Goal: Transaction & Acquisition: Book appointment/travel/reservation

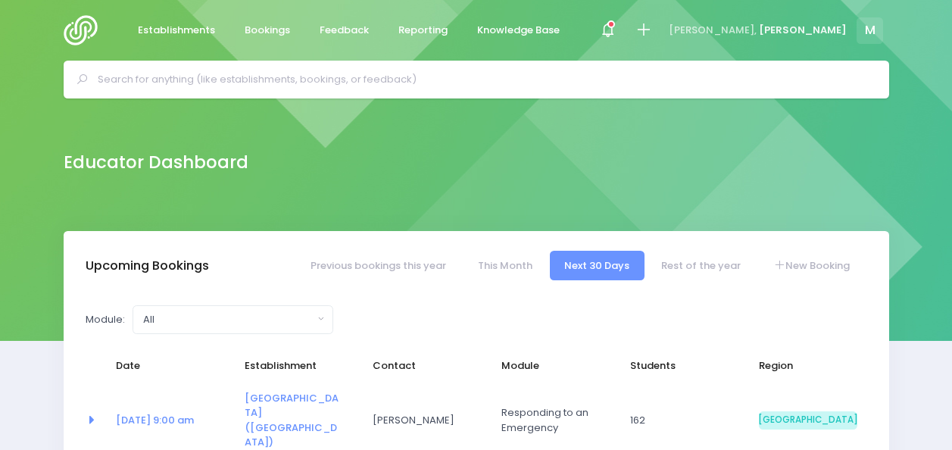
select select "5"
drag, startPoint x: 951, startPoint y: 119, endPoint x: 950, endPoint y: 159, distance: 40.2
click at [950, 159] on div "Educator Dashboard" at bounding box center [476, 164] width 952 height 133
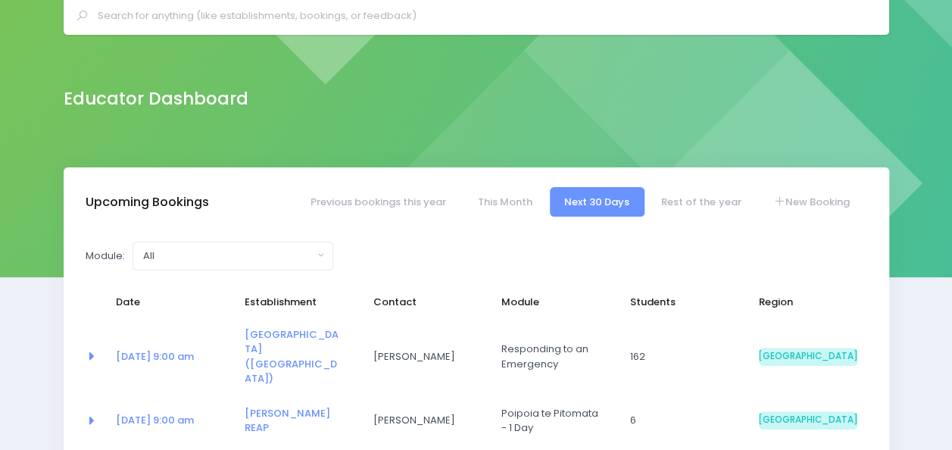
scroll to position [70, 0]
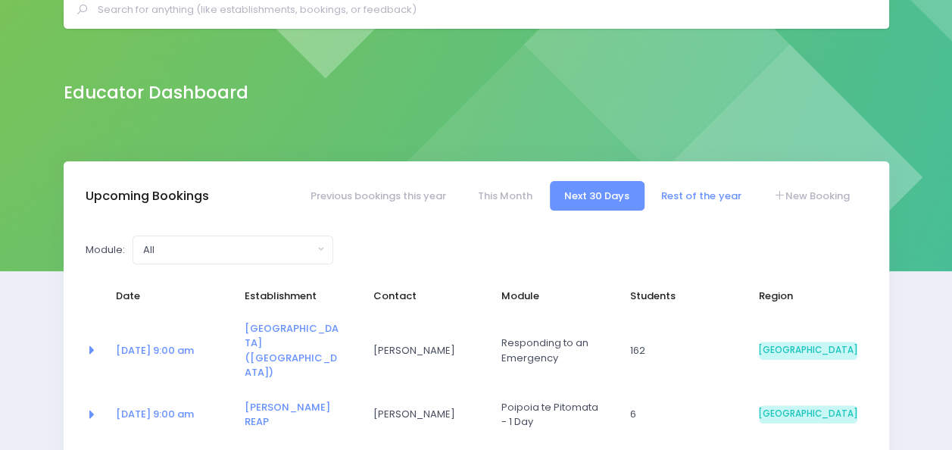
click at [683, 197] on link "Rest of the year" at bounding box center [701, 196] width 109 height 30
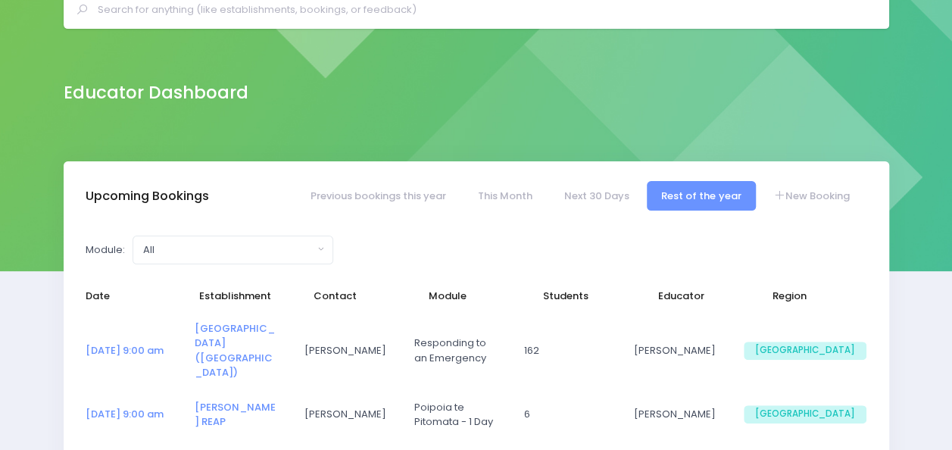
select select "5"
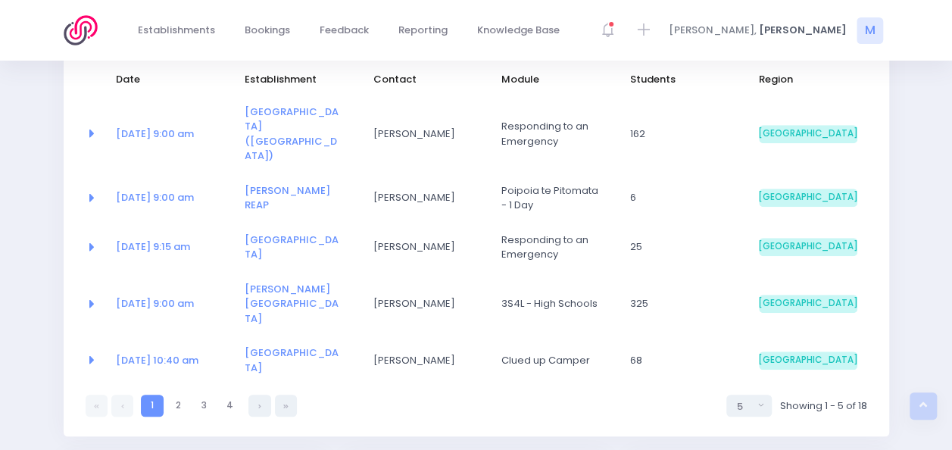
scroll to position [289, 0]
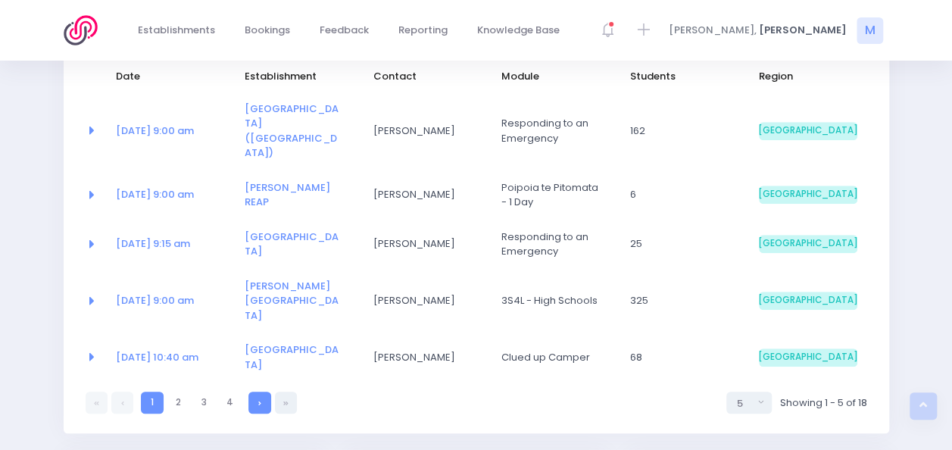
click at [268, 392] on link at bounding box center [259, 403] width 22 height 22
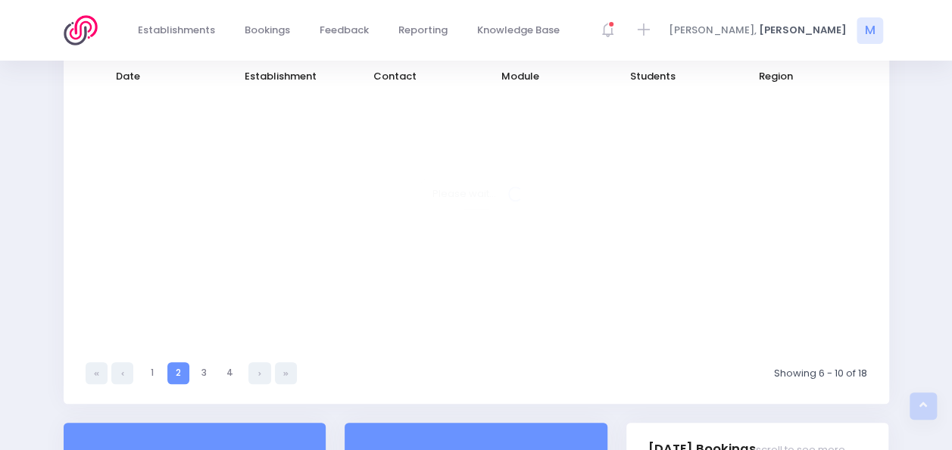
select select "5"
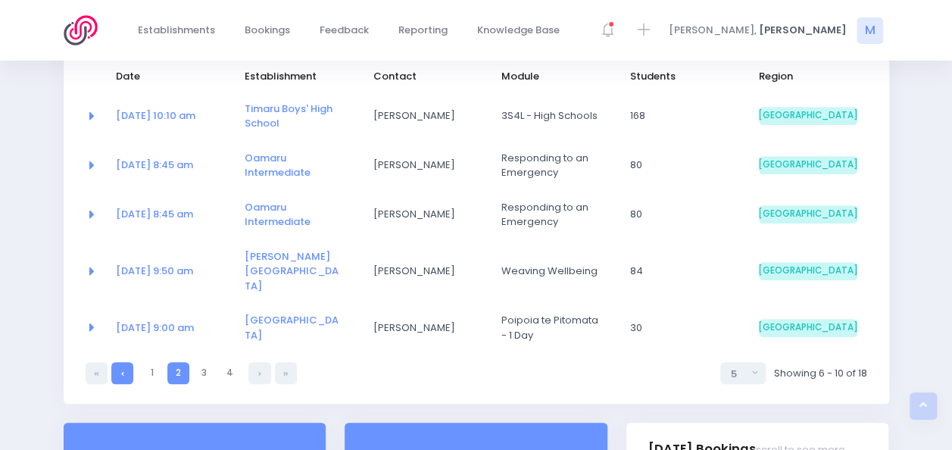
click at [127, 362] on link at bounding box center [122, 373] width 22 height 22
select select "5"
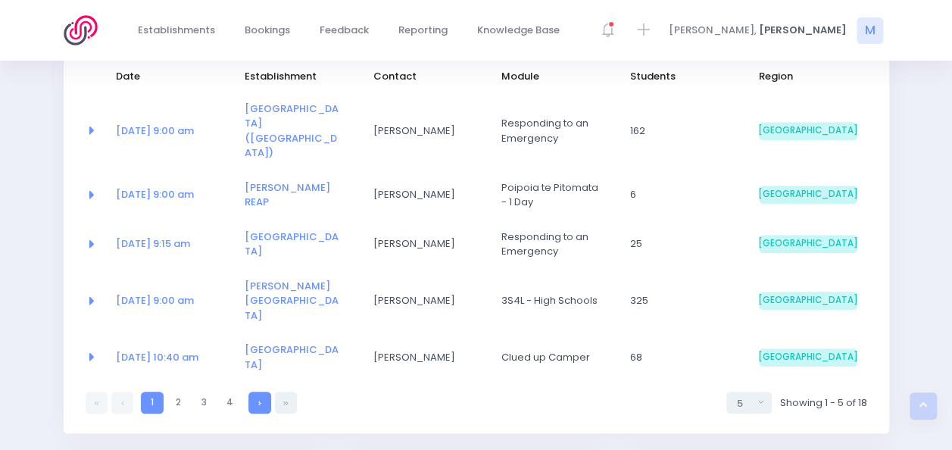
click at [256, 392] on link at bounding box center [259, 403] width 22 height 22
select select "5"
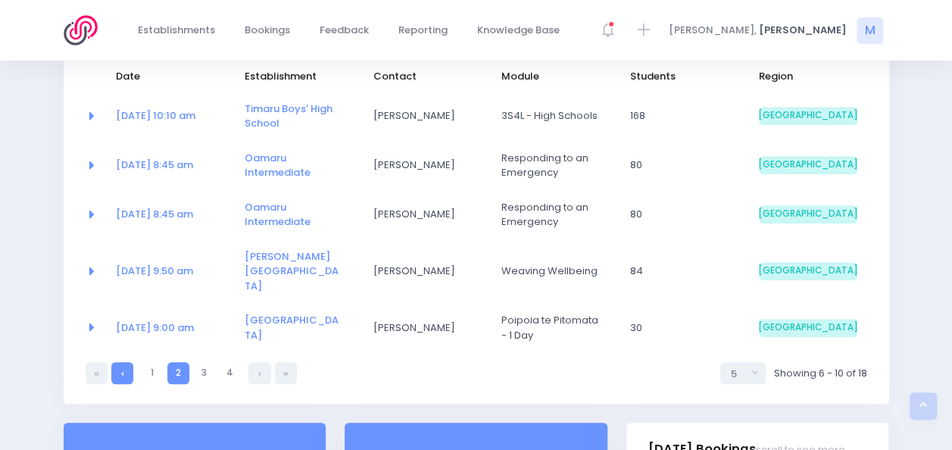
click at [123, 373] on icon at bounding box center [122, 373] width 3 height 0
select select "5"
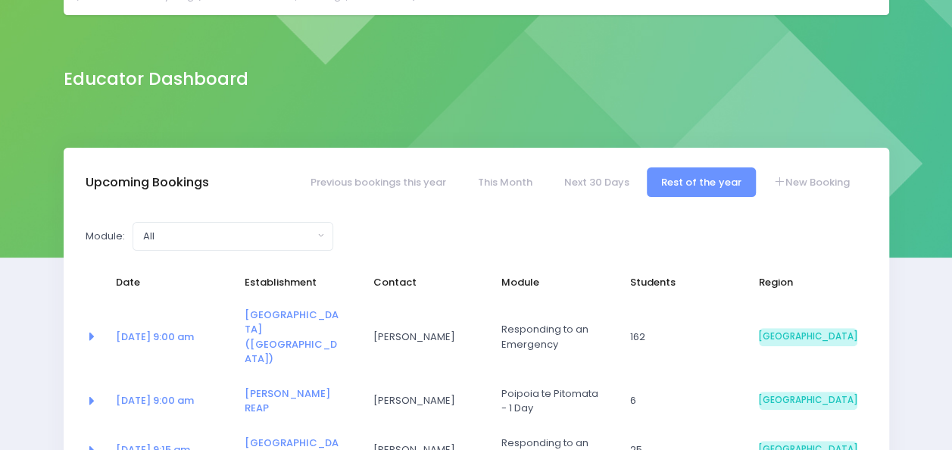
scroll to position [0, 0]
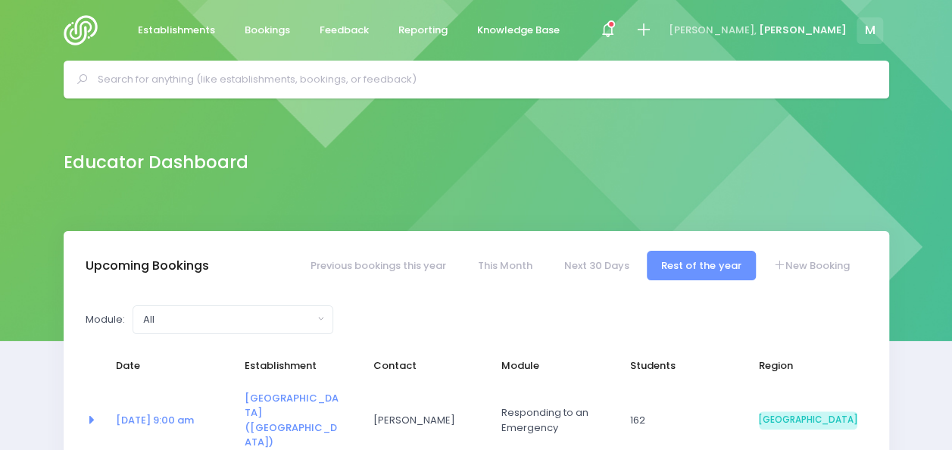
click at [361, 76] on input "text" at bounding box center [483, 79] width 770 height 23
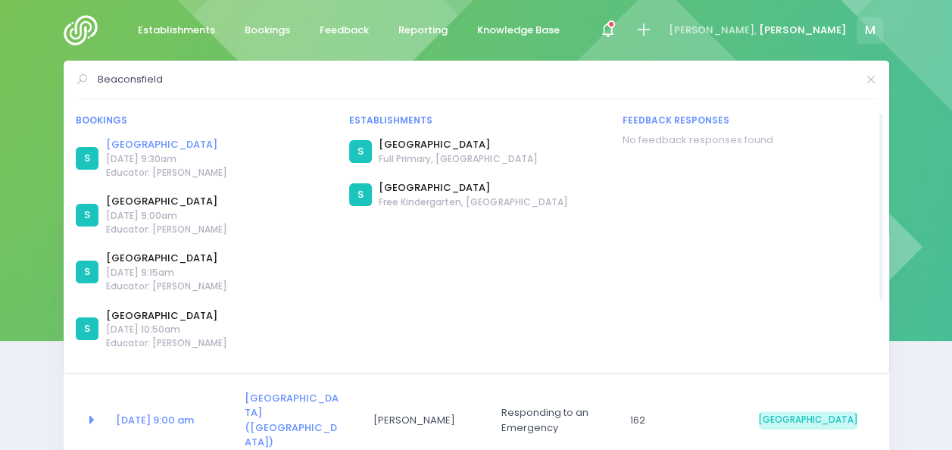
click at [177, 144] on link "Beaconsfield School" at bounding box center [166, 144] width 121 height 15
click at [155, 201] on link "Beaconsfield School" at bounding box center [166, 201] width 121 height 15
click at [167, 259] on link "Beaconsfield School" at bounding box center [166, 258] width 121 height 15
click at [184, 71] on input "Beaconsfield" at bounding box center [477, 79] width 758 height 23
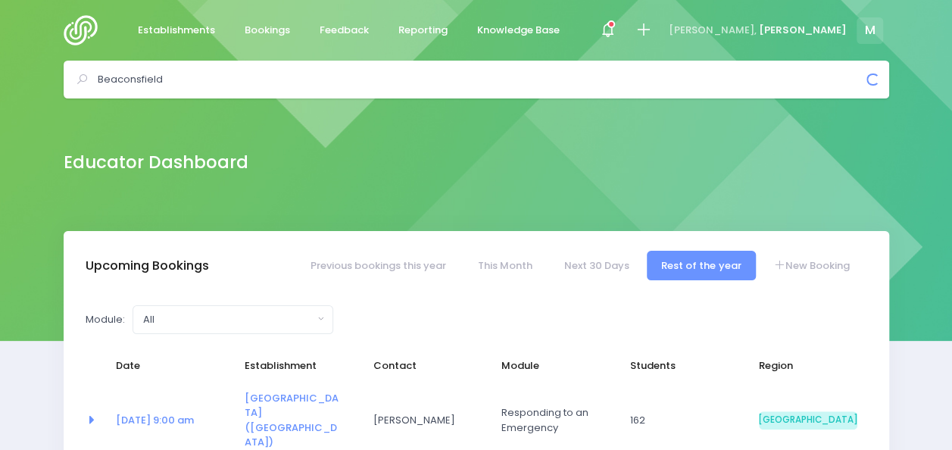
click at [184, 71] on input "Beaconsfield" at bounding box center [483, 79] width 770 height 23
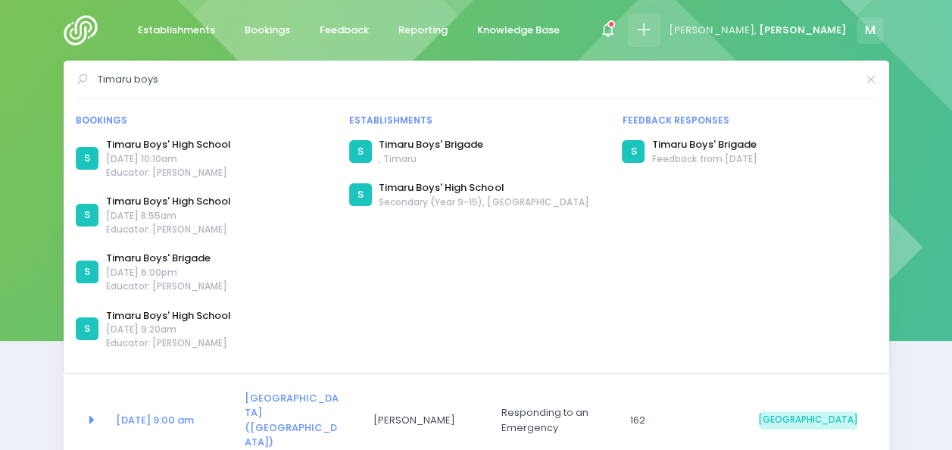
type input "Timaru boys"
click at [652, 30] on icon at bounding box center [643, 29] width 17 height 17
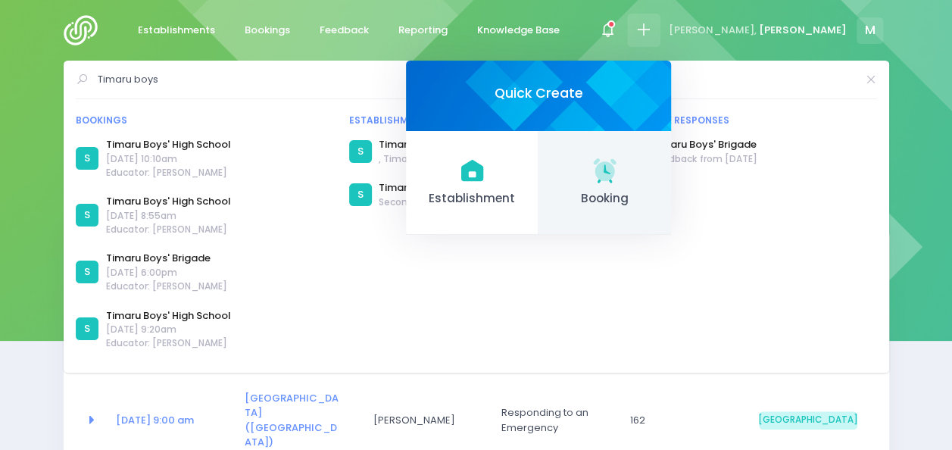
click at [659, 191] on span "Booking" at bounding box center [605, 198] width 108 height 17
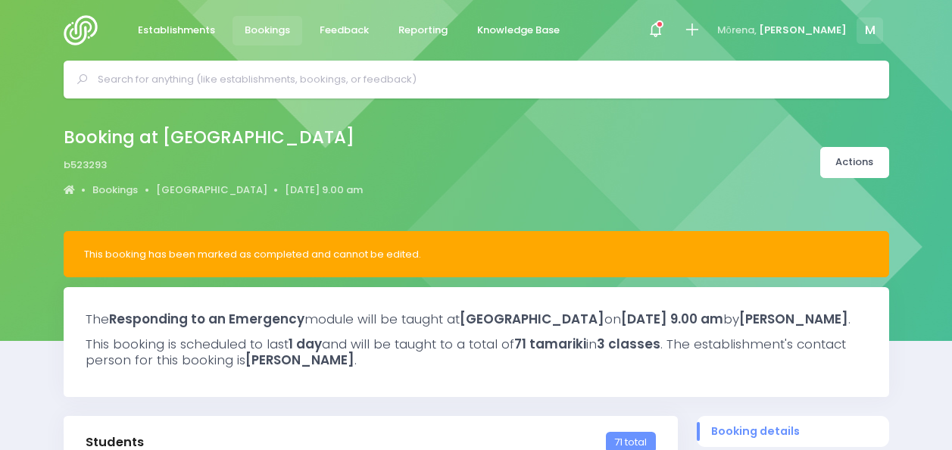
select select "5"
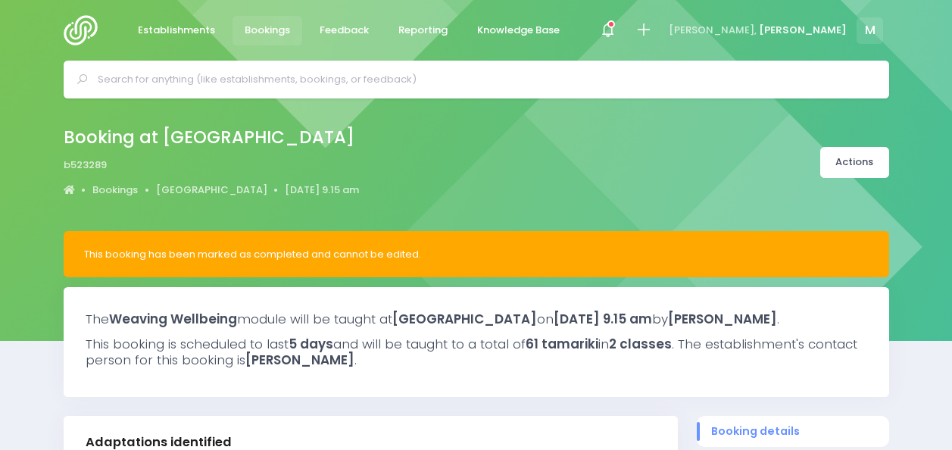
select select "5"
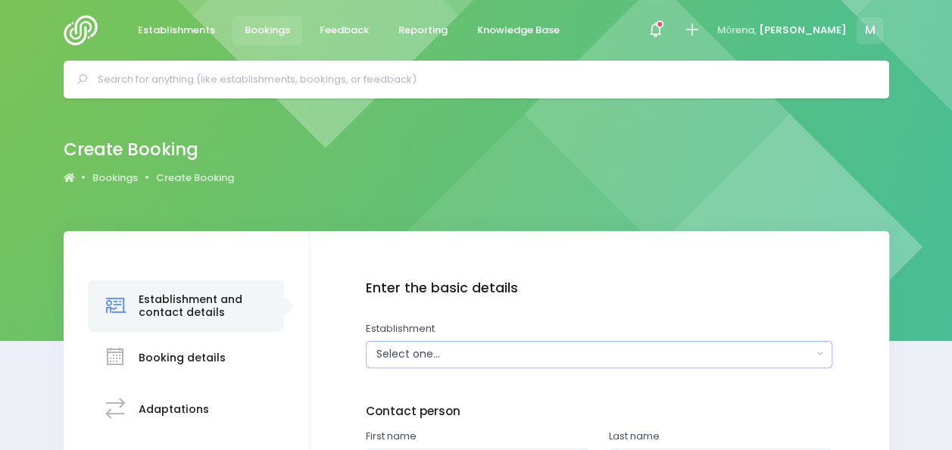
click at [427, 353] on div "Select one..." at bounding box center [594, 354] width 436 height 16
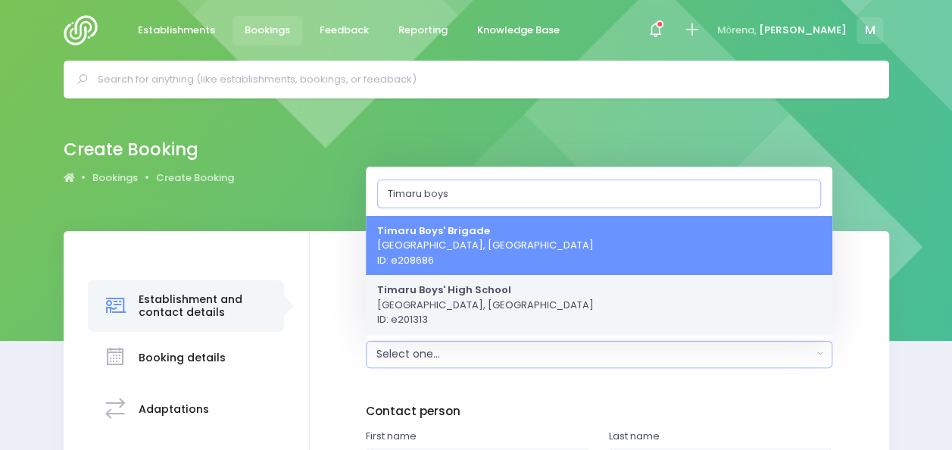
type input "Timaru boys"
click at [462, 296] on strong "Timaru Boys' High School" at bounding box center [444, 289] width 134 height 14
select select "201313"
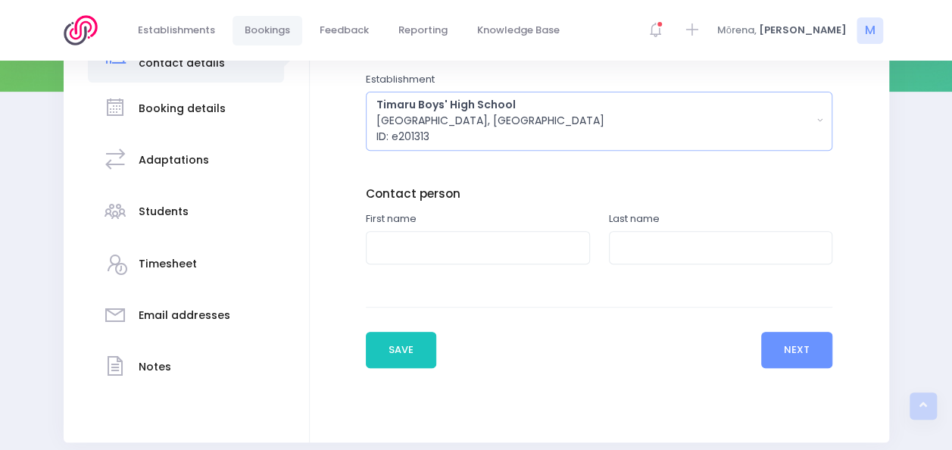
scroll to position [273, 0]
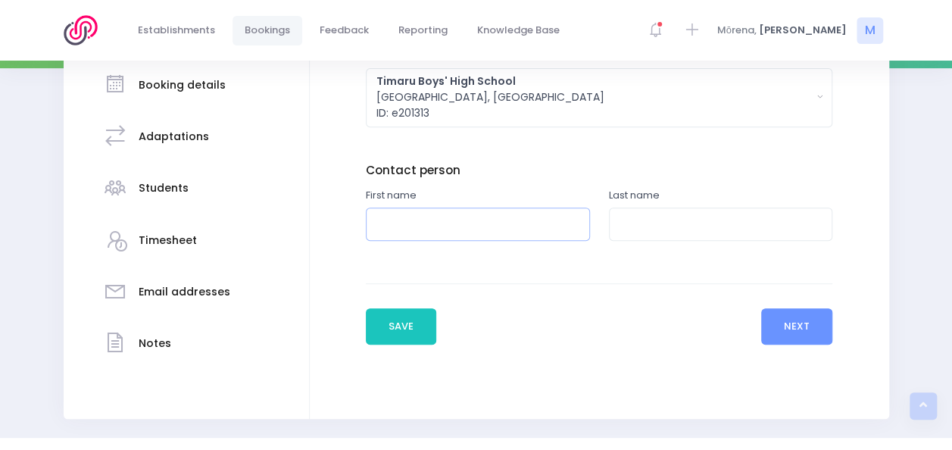
click at [451, 215] on input "text" at bounding box center [478, 225] width 224 height 34
type input "Cameron"
type input "Gibb"
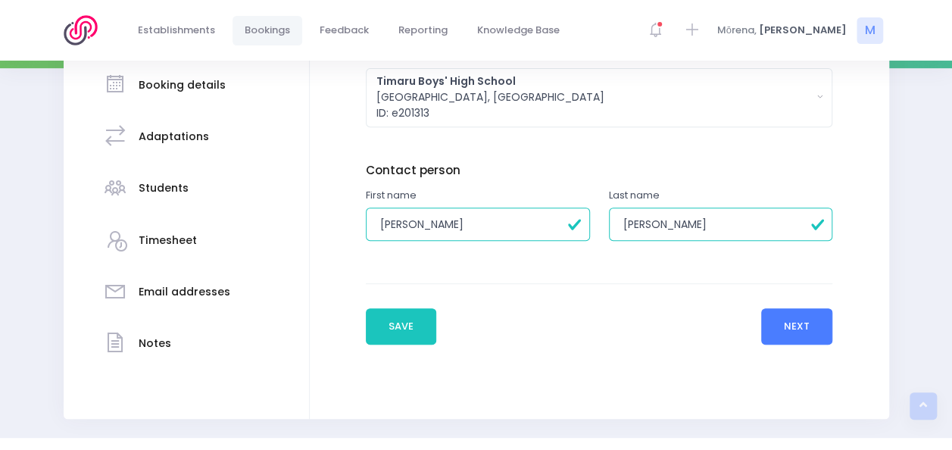
click at [785, 323] on button "Next" at bounding box center [797, 326] width 72 height 36
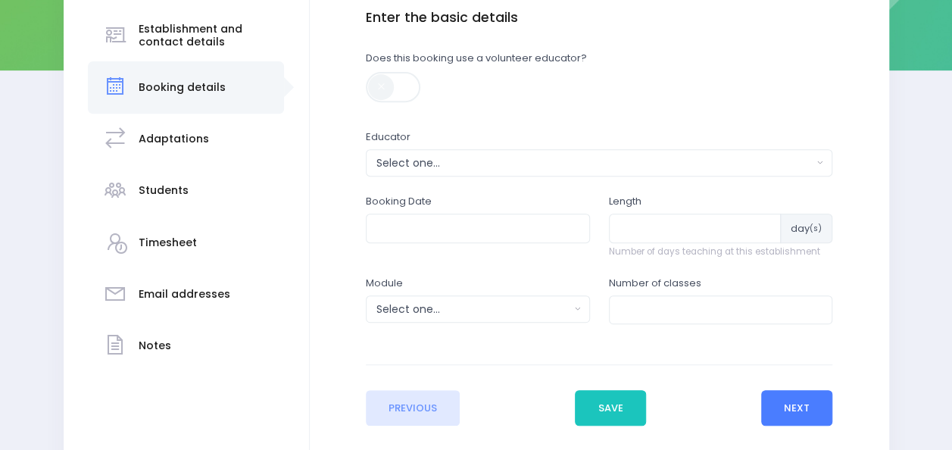
scroll to position [307, 0]
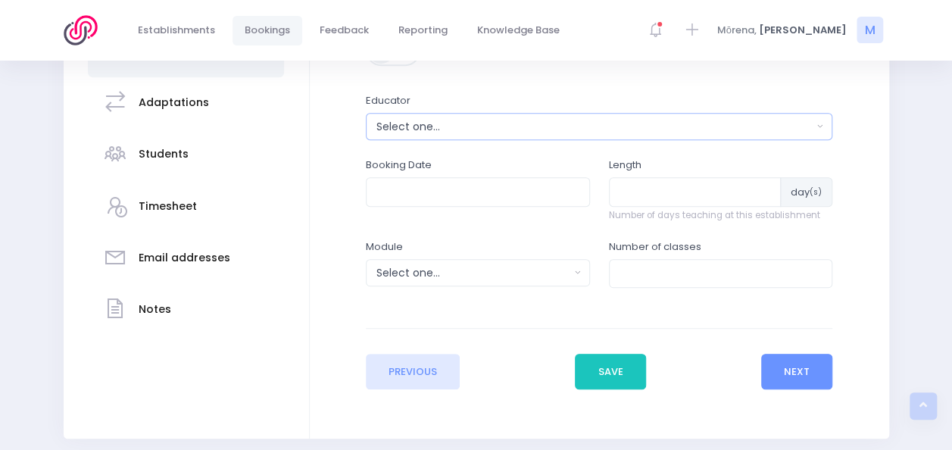
click at [476, 117] on button "Select one..." at bounding box center [599, 126] width 467 height 27
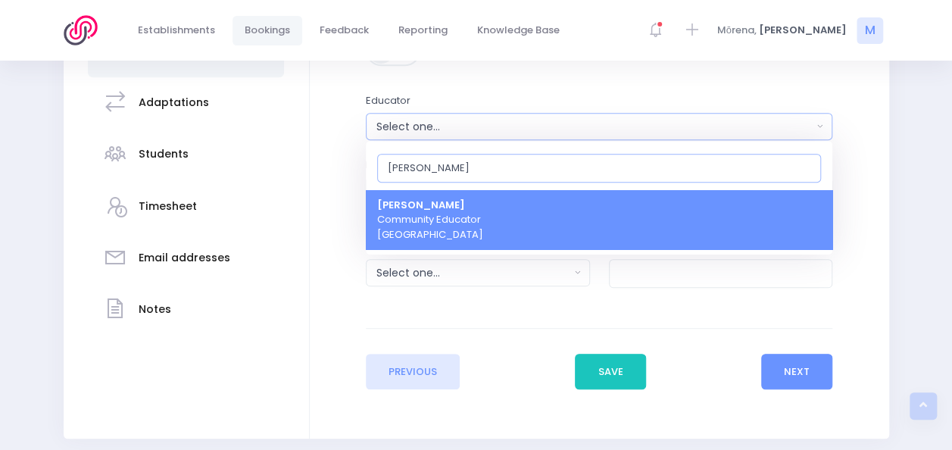
type input "Meg"
click at [439, 215] on span "Megan Holden Community Educator South Island Region" at bounding box center [430, 220] width 106 height 45
select select "357484"
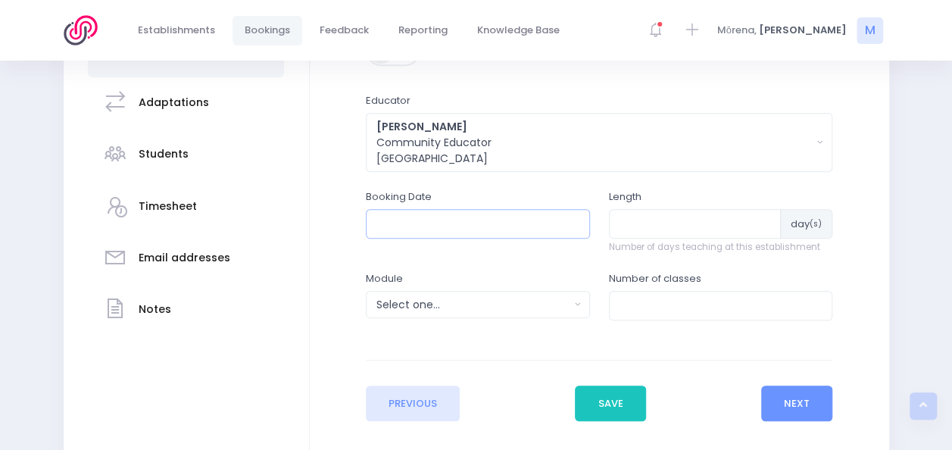
click at [437, 230] on input "text" at bounding box center [478, 223] width 224 height 29
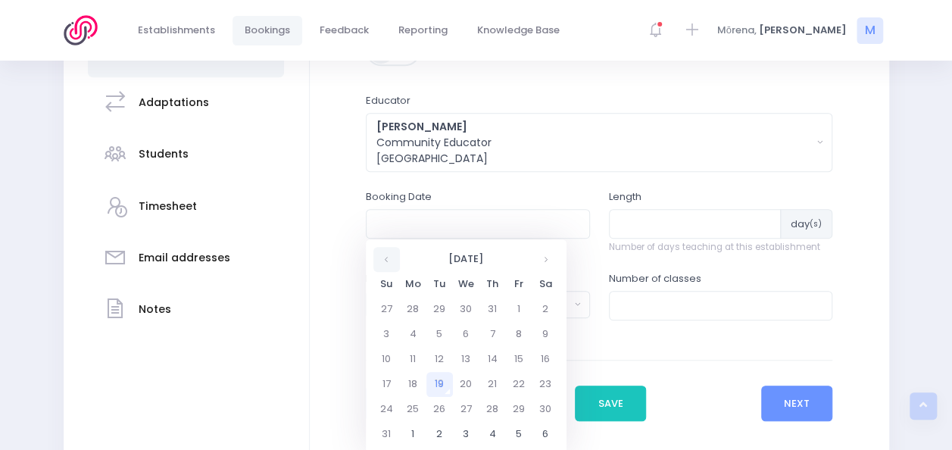
click at [386, 260] on th at bounding box center [386, 259] width 27 height 25
click at [548, 254] on th at bounding box center [545, 259] width 27 height 25
click at [421, 386] on td "20" at bounding box center [413, 384] width 27 height 25
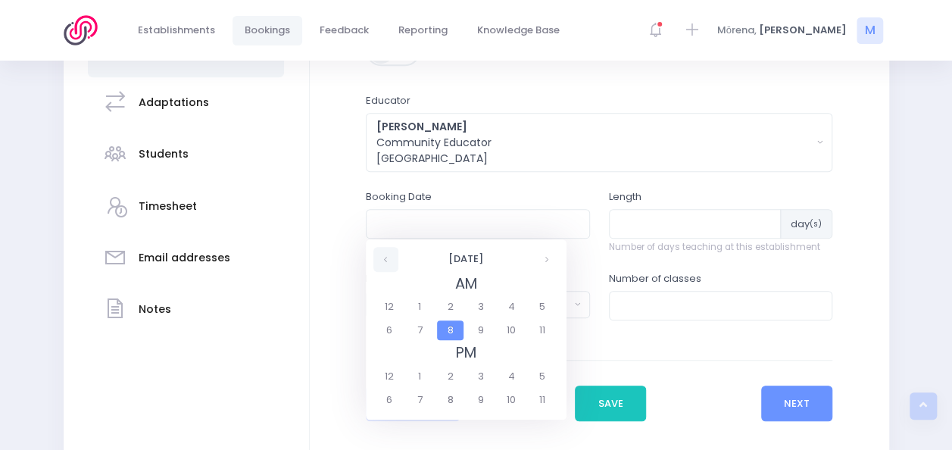
click at [391, 254] on th at bounding box center [385, 259] width 25 height 25
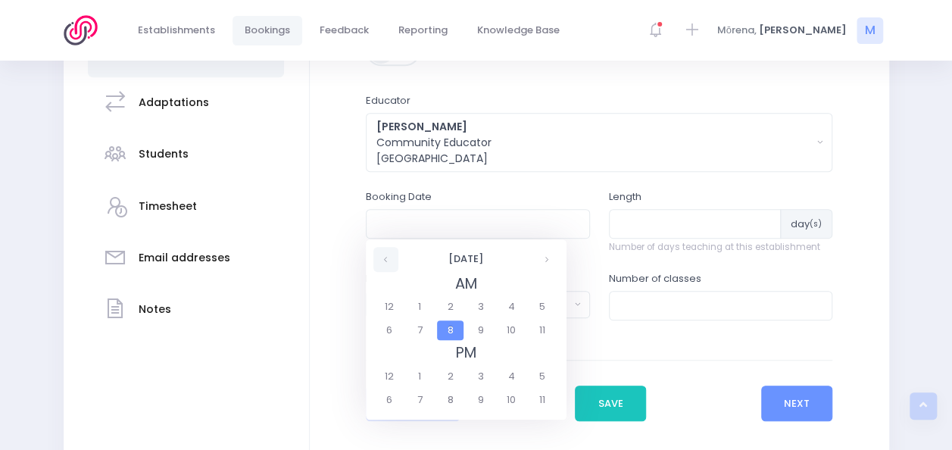
click at [391, 254] on th at bounding box center [385, 259] width 25 height 25
click at [517, 330] on span "10" at bounding box center [511, 330] width 27 height 20
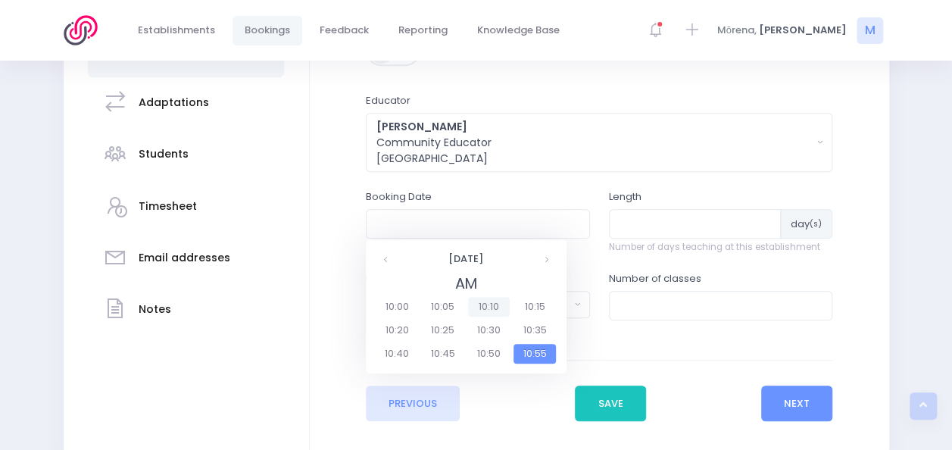
click at [489, 306] on span "10:10" at bounding box center [489, 307] width 42 height 20
type input "14/10/2025 10:10 AM"
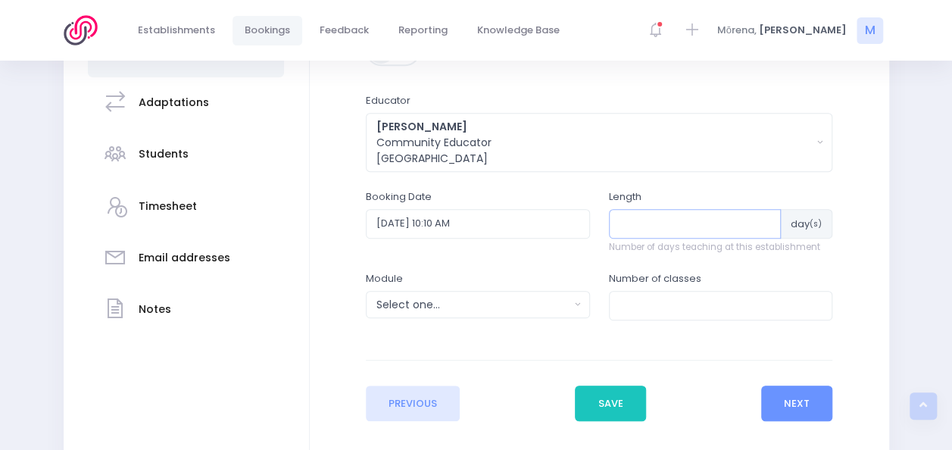
click at [639, 218] on input "number" at bounding box center [695, 223] width 173 height 29
type input "2"
click at [501, 307] on div "Select one..." at bounding box center [472, 305] width 193 height 16
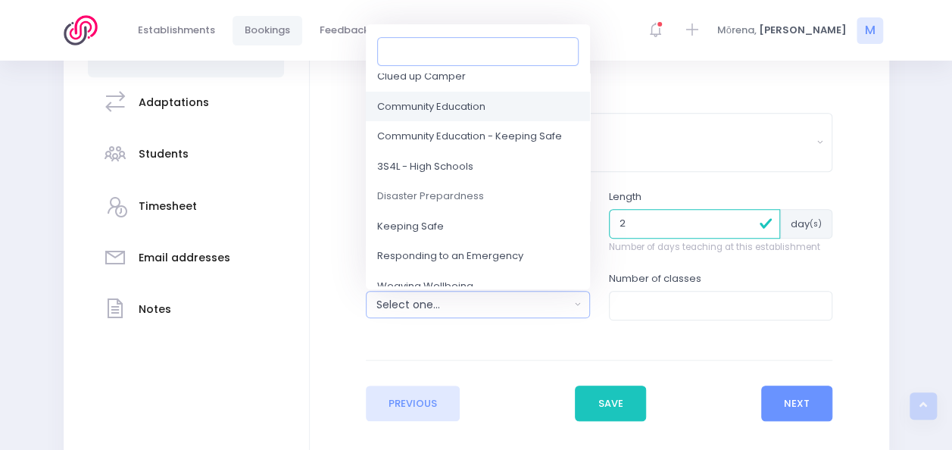
scroll to position [66, 0]
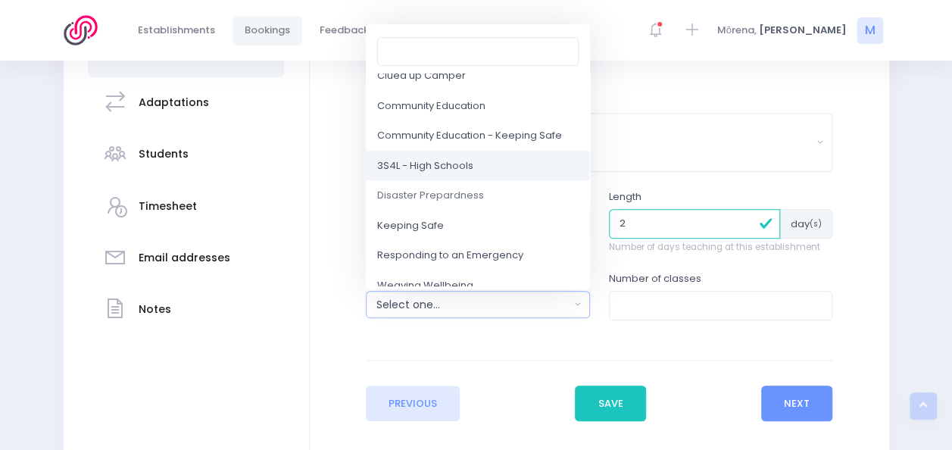
click at [443, 165] on span "3S4L - High Schools" at bounding box center [425, 165] width 96 height 15
select select "3S4L - High Schools"
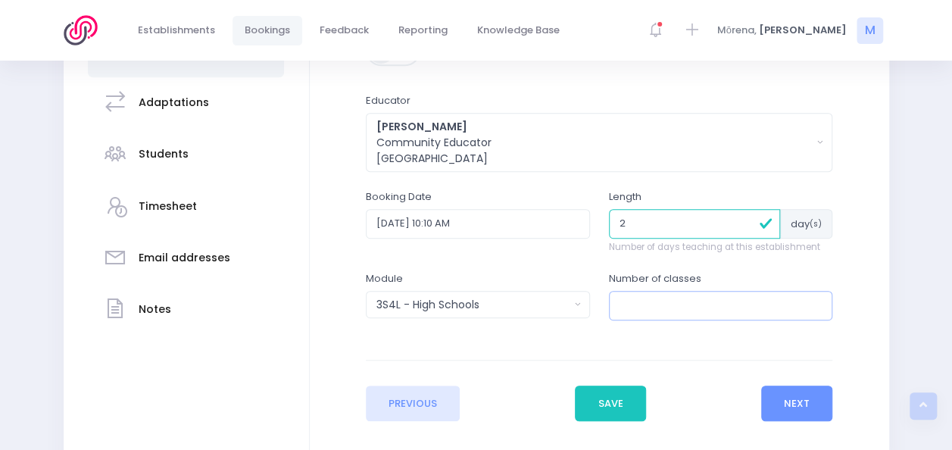
click at [638, 313] on input "number" at bounding box center [721, 305] width 224 height 29
type input "8"
click at [796, 404] on button "Next" at bounding box center [797, 404] width 72 height 36
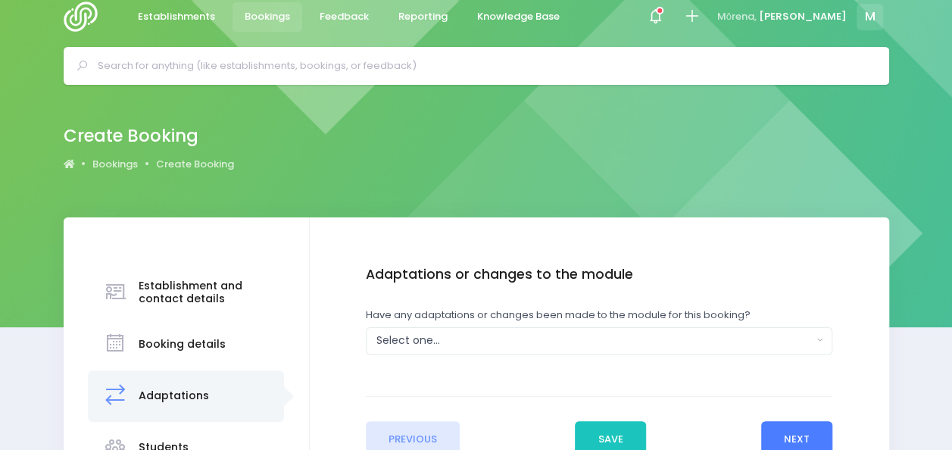
scroll to position [0, 0]
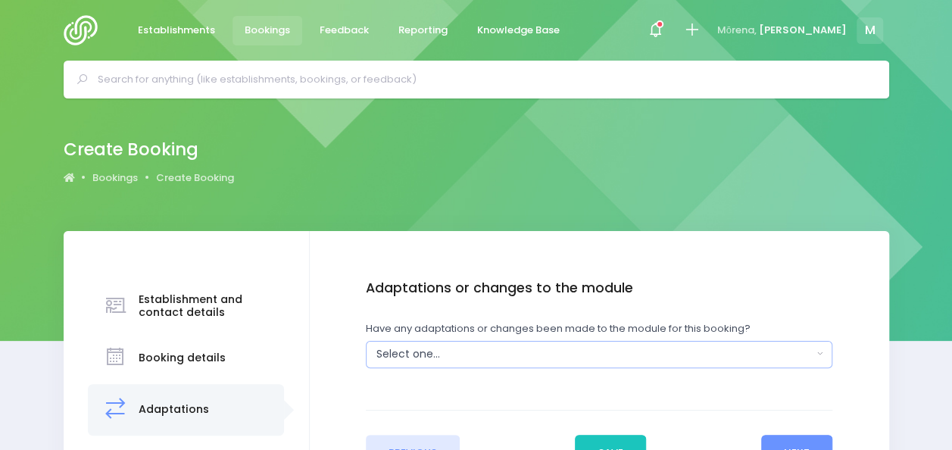
click at [493, 351] on div "Select one..." at bounding box center [594, 354] width 436 height 16
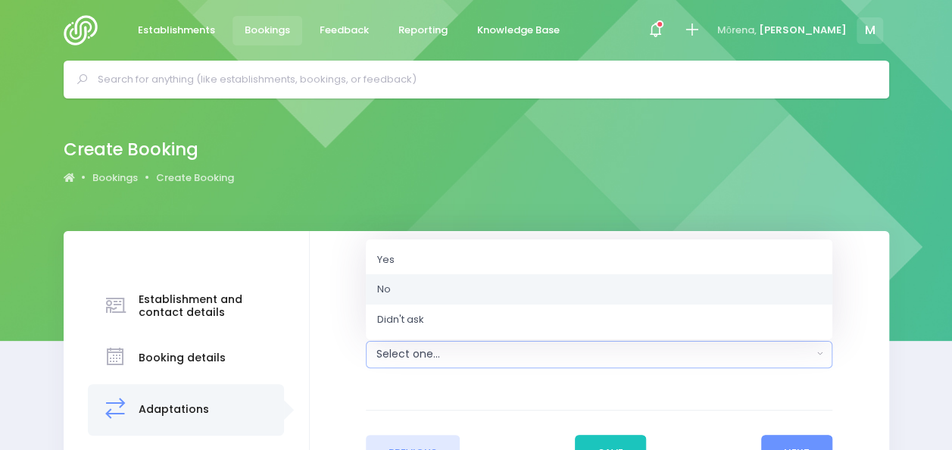
click at [437, 294] on link "No" at bounding box center [599, 289] width 467 height 30
select select "No"
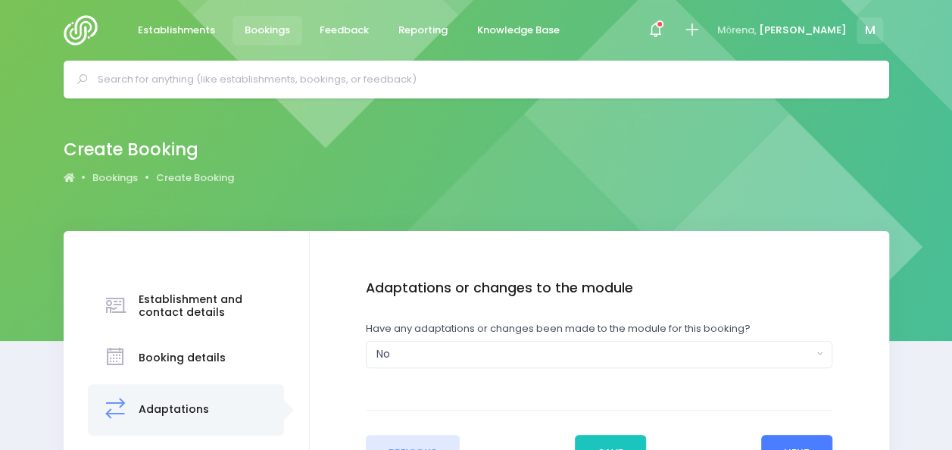
click at [782, 442] on button "Next" at bounding box center [797, 453] width 72 height 36
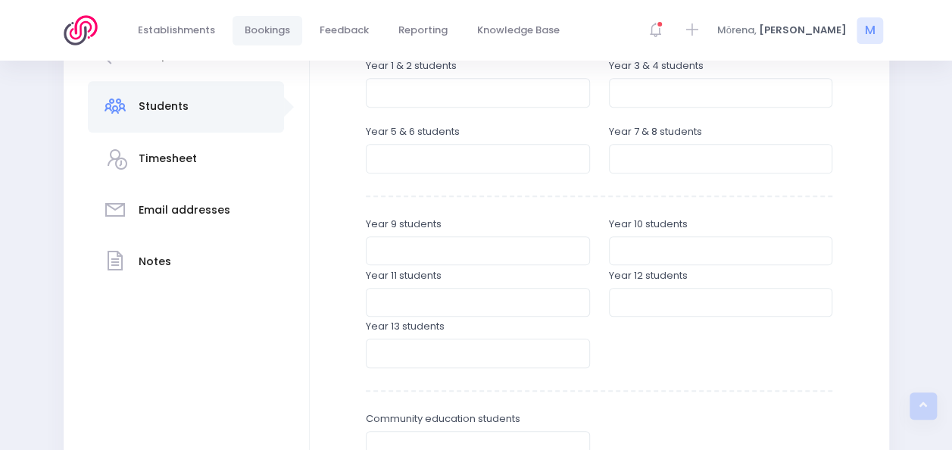
scroll to position [362, 0]
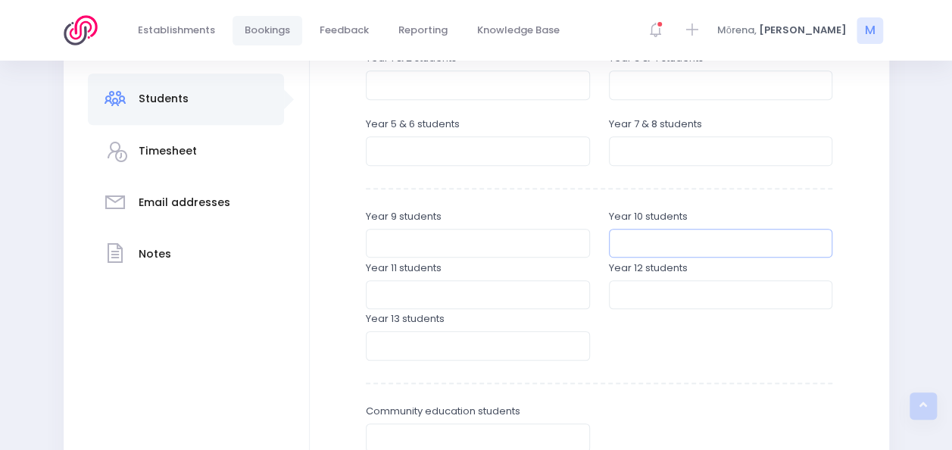
click at [677, 244] on input "number" at bounding box center [721, 243] width 224 height 29
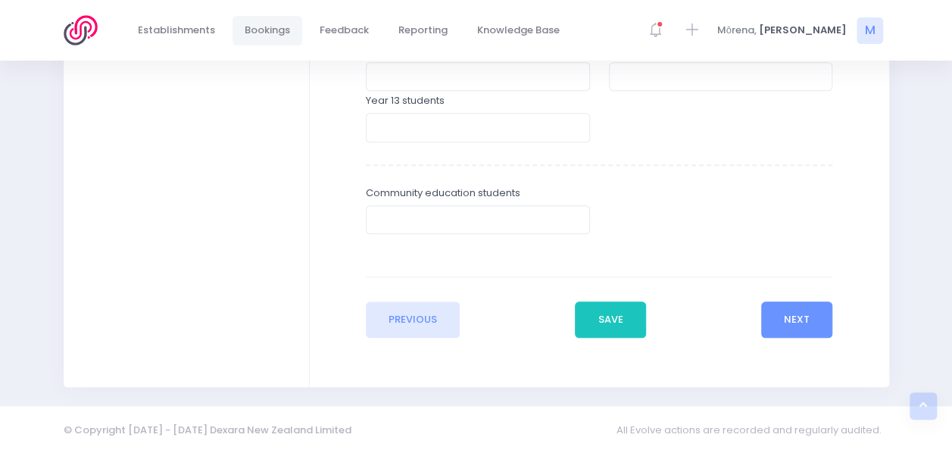
scroll to position [584, 0]
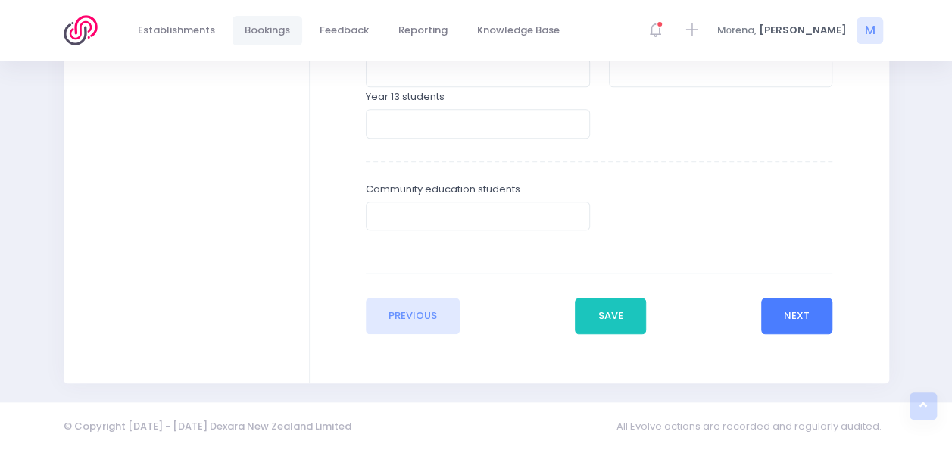
type input "150"
click at [798, 316] on button "Next" at bounding box center [797, 316] width 72 height 36
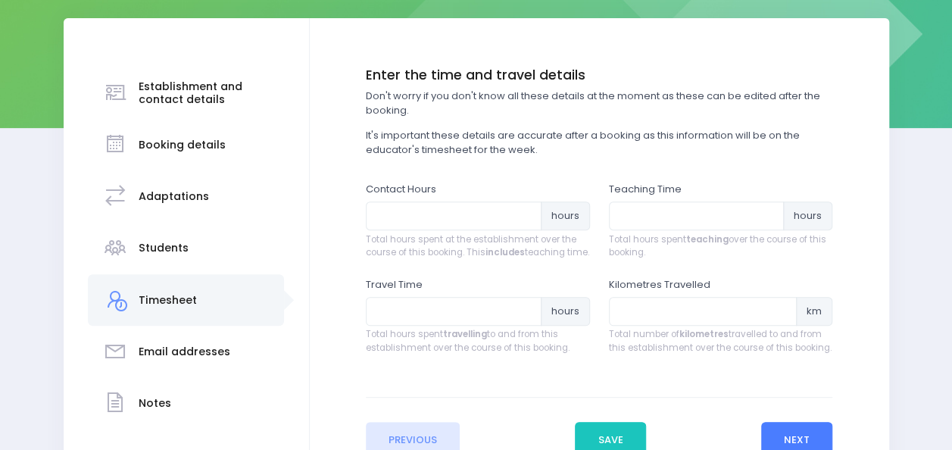
scroll to position [214, 0]
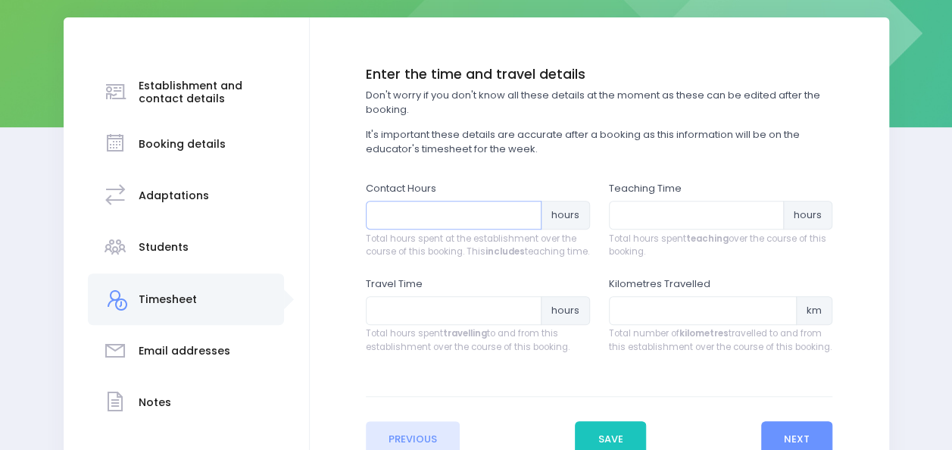
click at [448, 220] on input "number" at bounding box center [454, 215] width 176 height 29
type input "11.5"
click at [627, 222] on input "number" at bounding box center [697, 215] width 176 height 29
type input "8"
click at [394, 325] on input "number" at bounding box center [454, 310] width 176 height 29
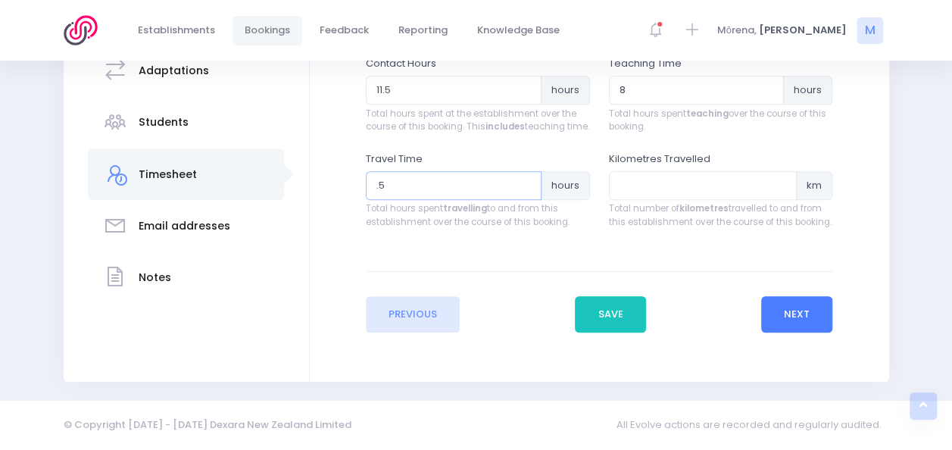
type input ".5"
click at [819, 305] on button "Next" at bounding box center [797, 314] width 72 height 36
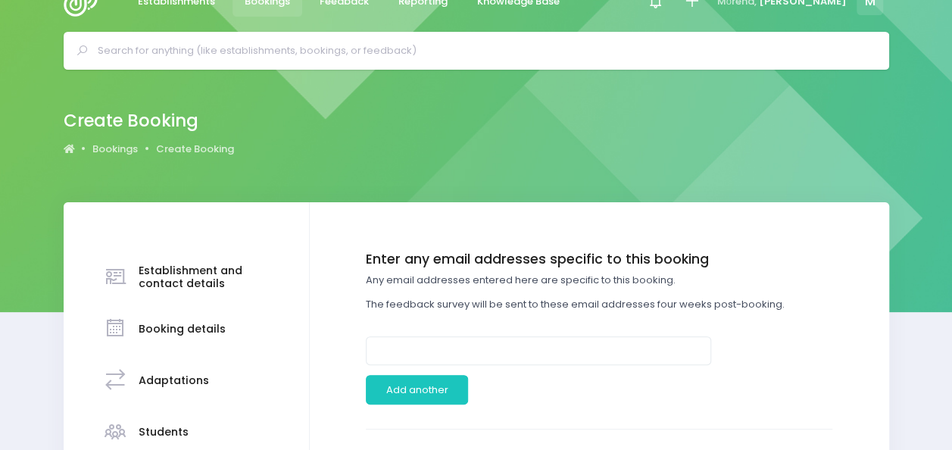
scroll to position [0, 0]
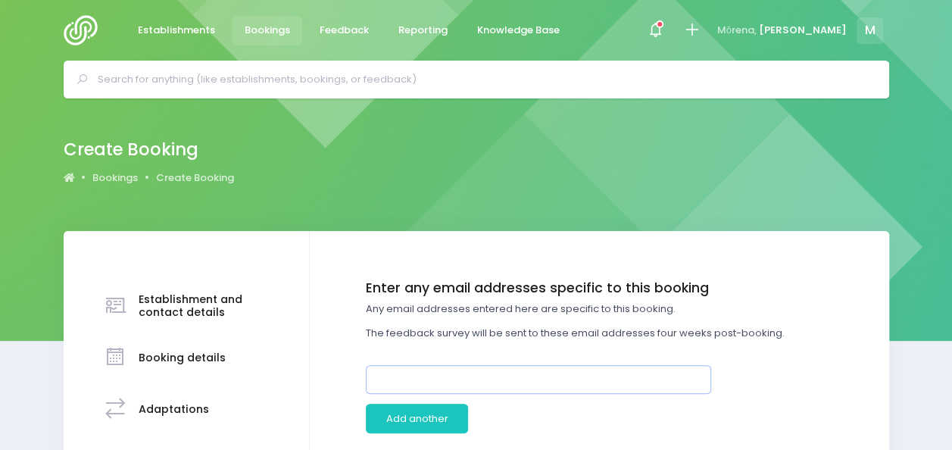
click at [474, 380] on input "email" at bounding box center [538, 379] width 345 height 29
paste input "gibbca@timaruboys.school.nz>"
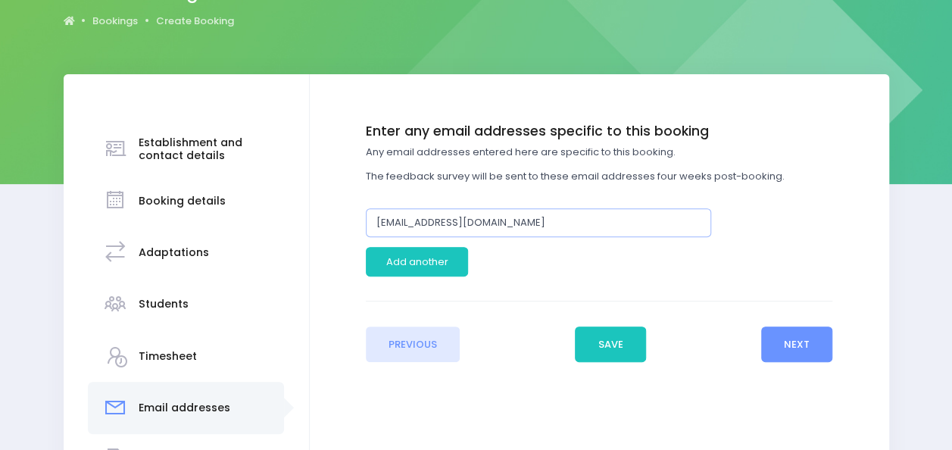
scroll to position [161, 0]
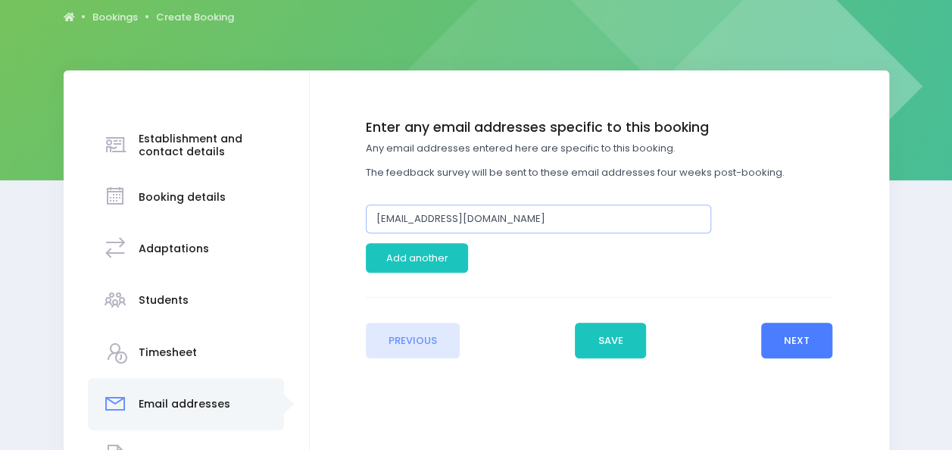
type input "gibbca@timaruboys.school.nz"
click at [800, 327] on button "Next" at bounding box center [797, 341] width 72 height 36
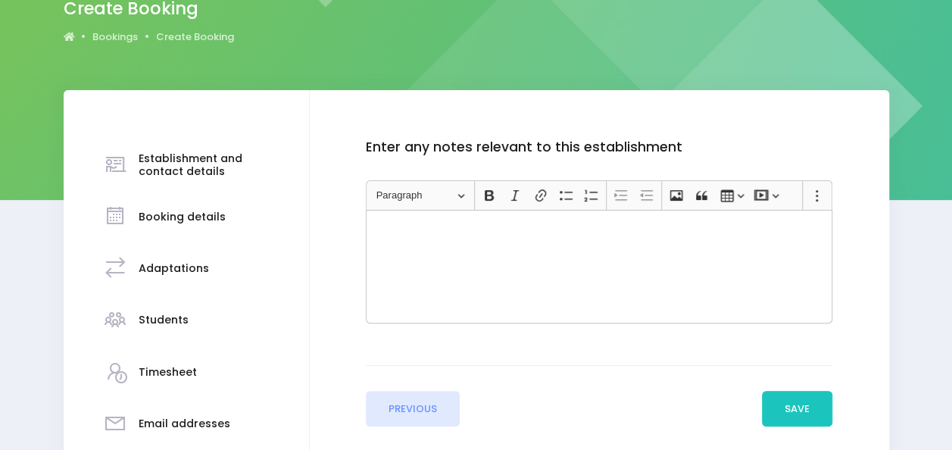
scroll to position [223, 0]
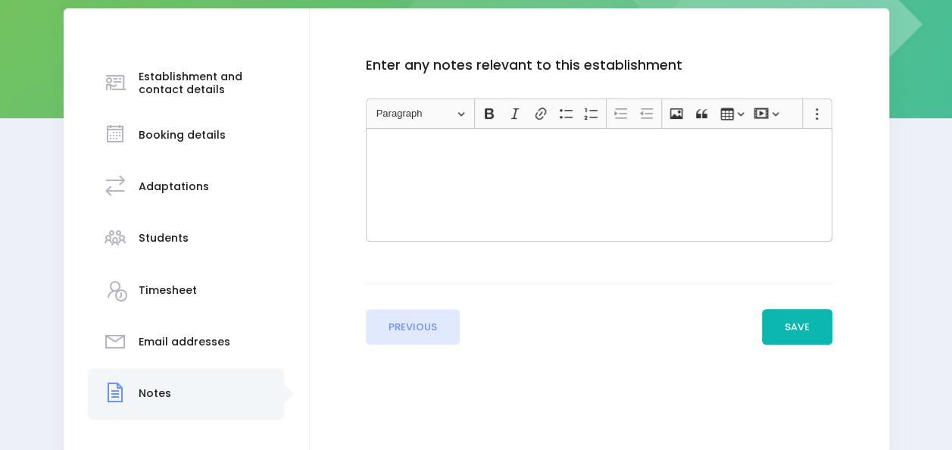
click at [810, 325] on button "Save" at bounding box center [797, 327] width 71 height 36
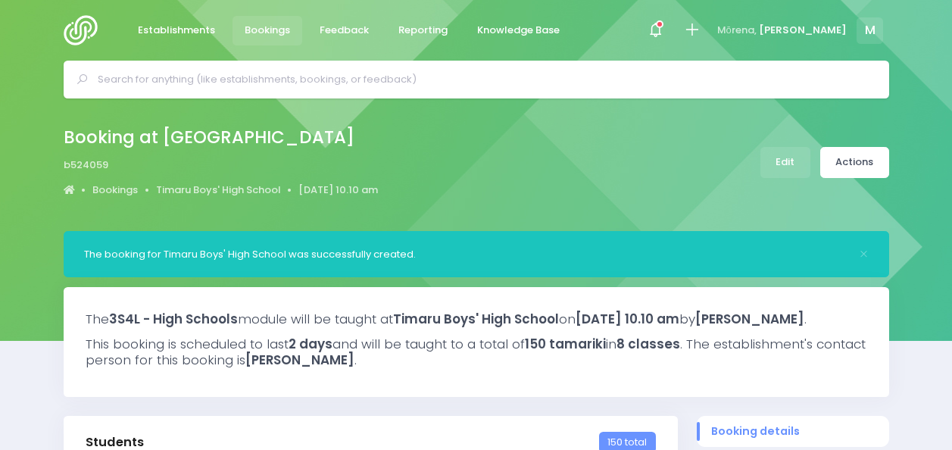
select select "5"
click at [851, 153] on link "Actions" at bounding box center [854, 162] width 69 height 31
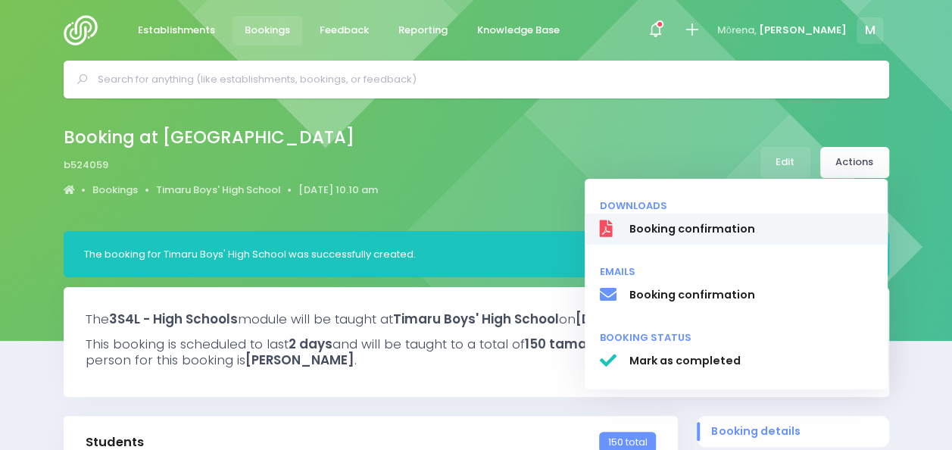
click at [714, 234] on span "Booking confirmation" at bounding box center [751, 229] width 244 height 16
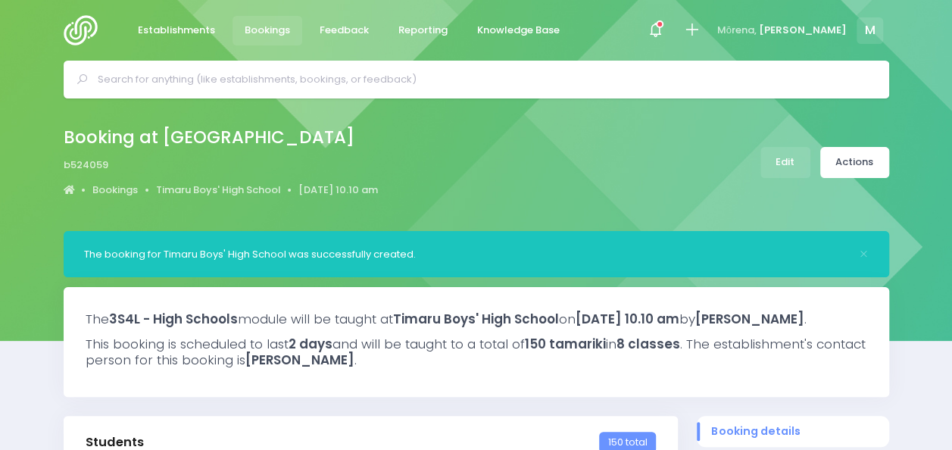
click at [944, 201] on div "Booking at [GEOGRAPHIC_DATA] b524059 Bookings [GEOGRAPHIC_DATA] [DATE] 10.10 am…" at bounding box center [476, 164] width 952 height 133
click at [429, 80] on input "text" at bounding box center [483, 79] width 770 height 23
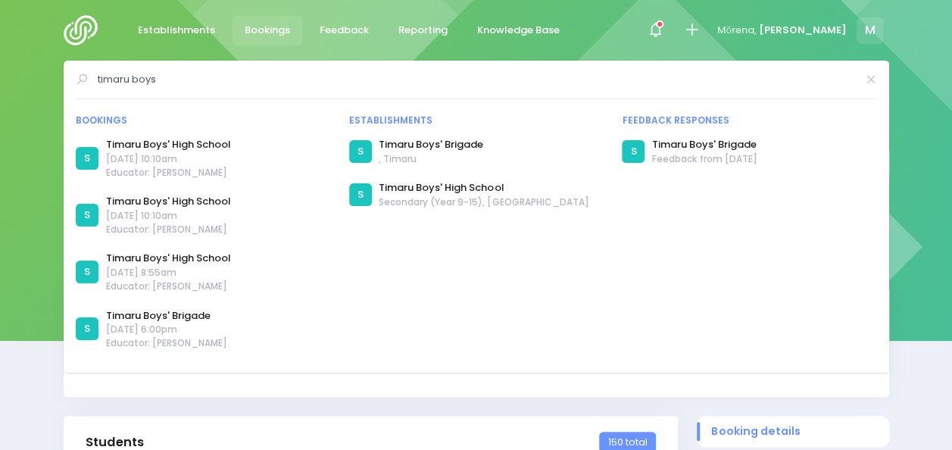
type input "timaru boys"
click at [90, 33] on img at bounding box center [85, 30] width 43 height 30
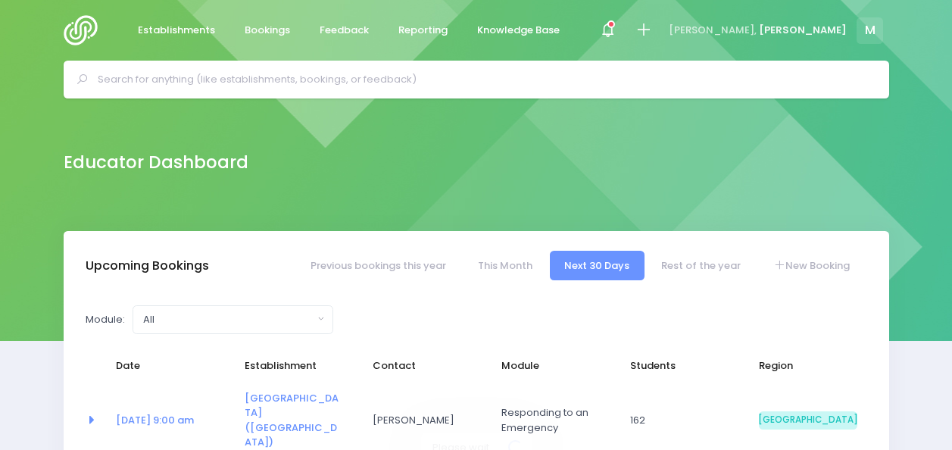
select select "5"
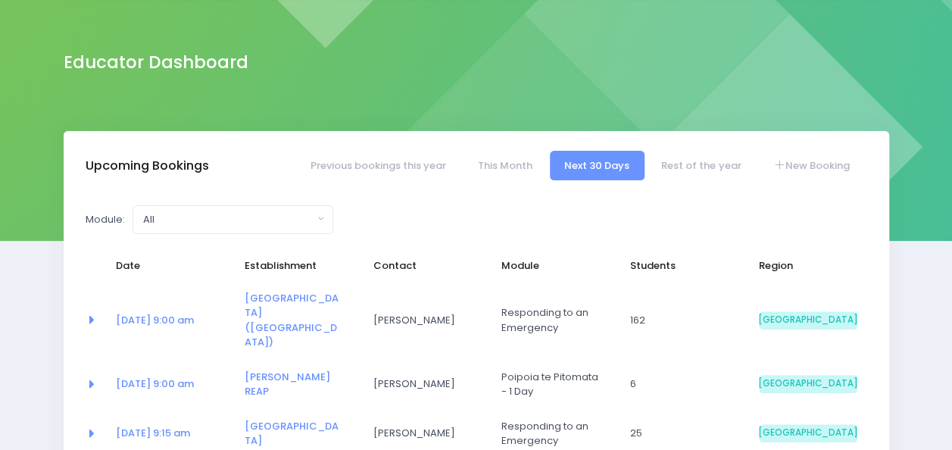
scroll to position [101, 0]
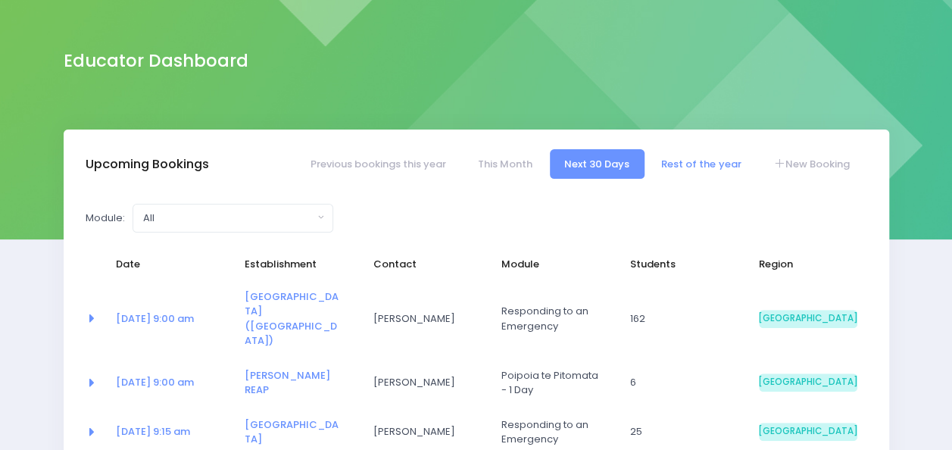
click at [697, 161] on link "Rest of the year" at bounding box center [701, 164] width 109 height 30
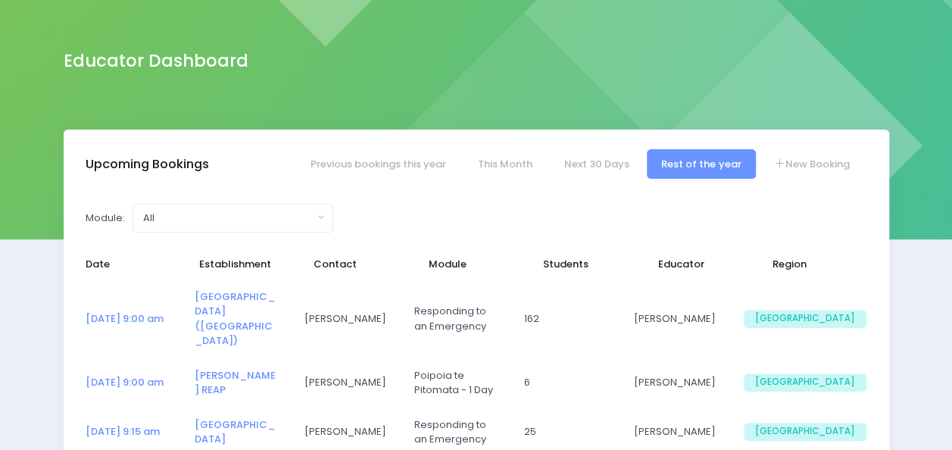
select select "5"
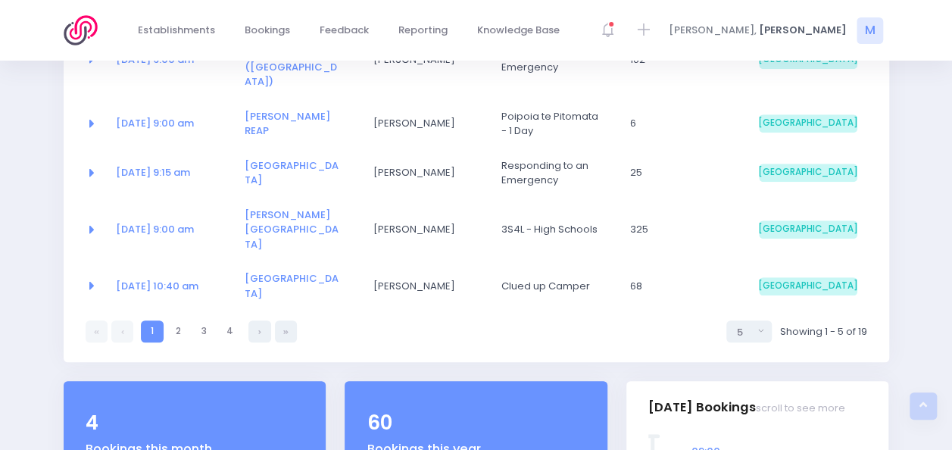
scroll to position [365, 0]
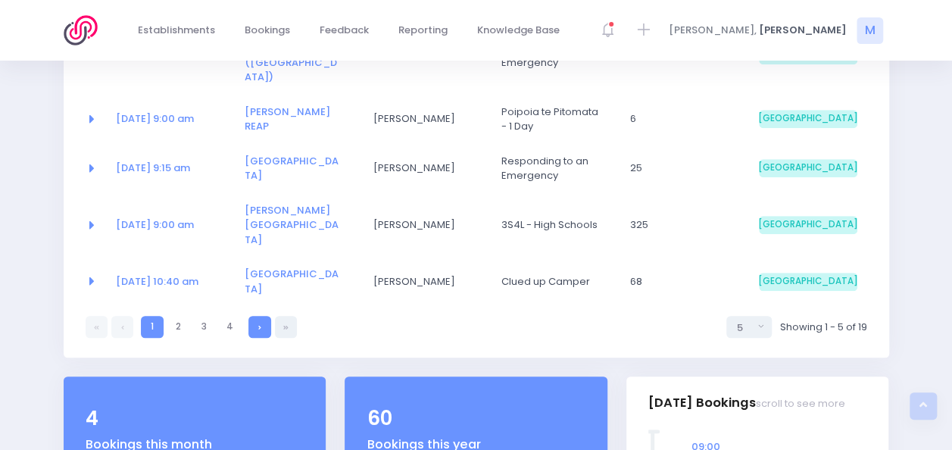
click at [258, 316] on link at bounding box center [259, 327] width 22 height 22
select select "5"
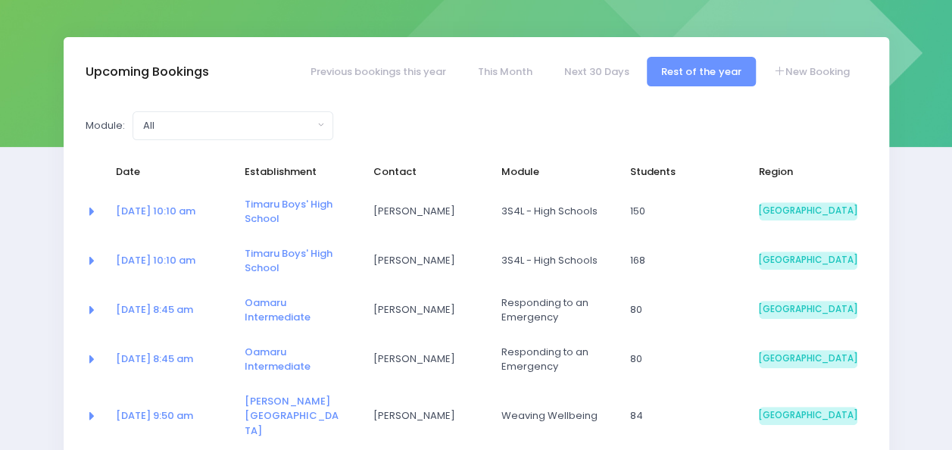
scroll to position [195, 0]
drag, startPoint x: 133, startPoint y: 211, endPoint x: 97, endPoint y: 213, distance: 35.7
click at [97, 213] on td at bounding box center [96, 210] width 20 height 49
click at [91, 212] on icon at bounding box center [90, 209] width 9 height 14
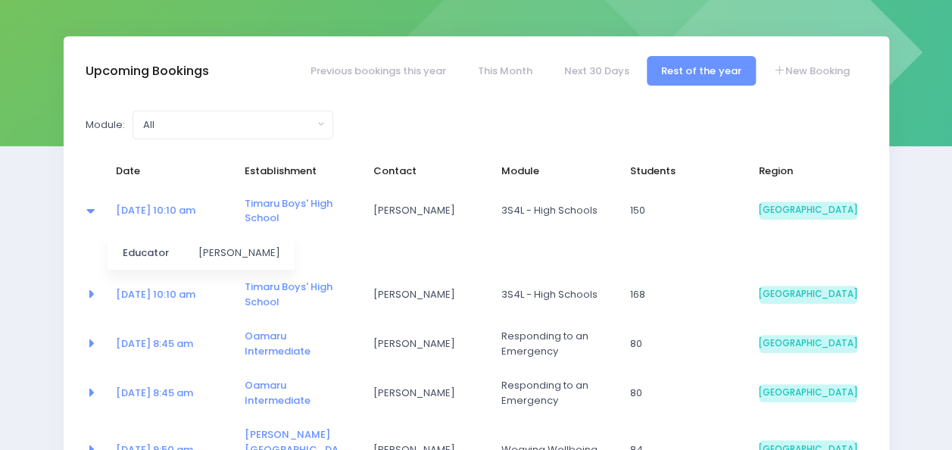
click at [91, 212] on icon at bounding box center [90, 209] width 9 height 14
